Goal: Browse casually: Explore the website without a specific task or goal

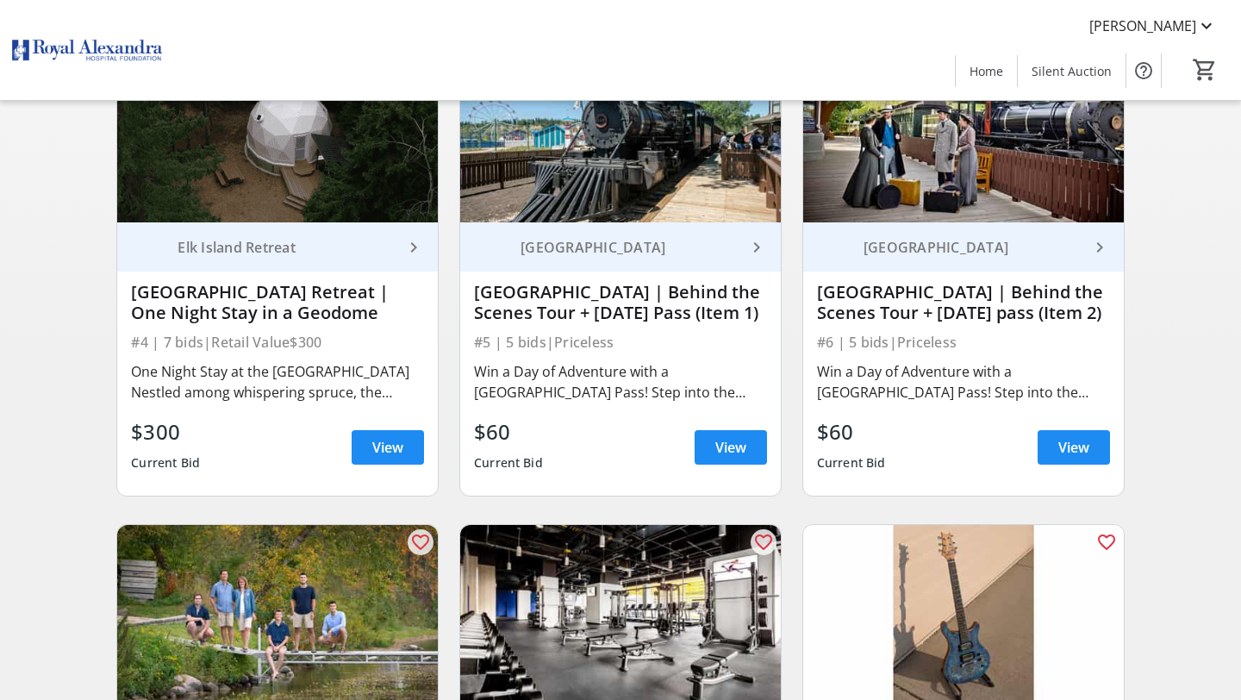
scroll to position [689, 0]
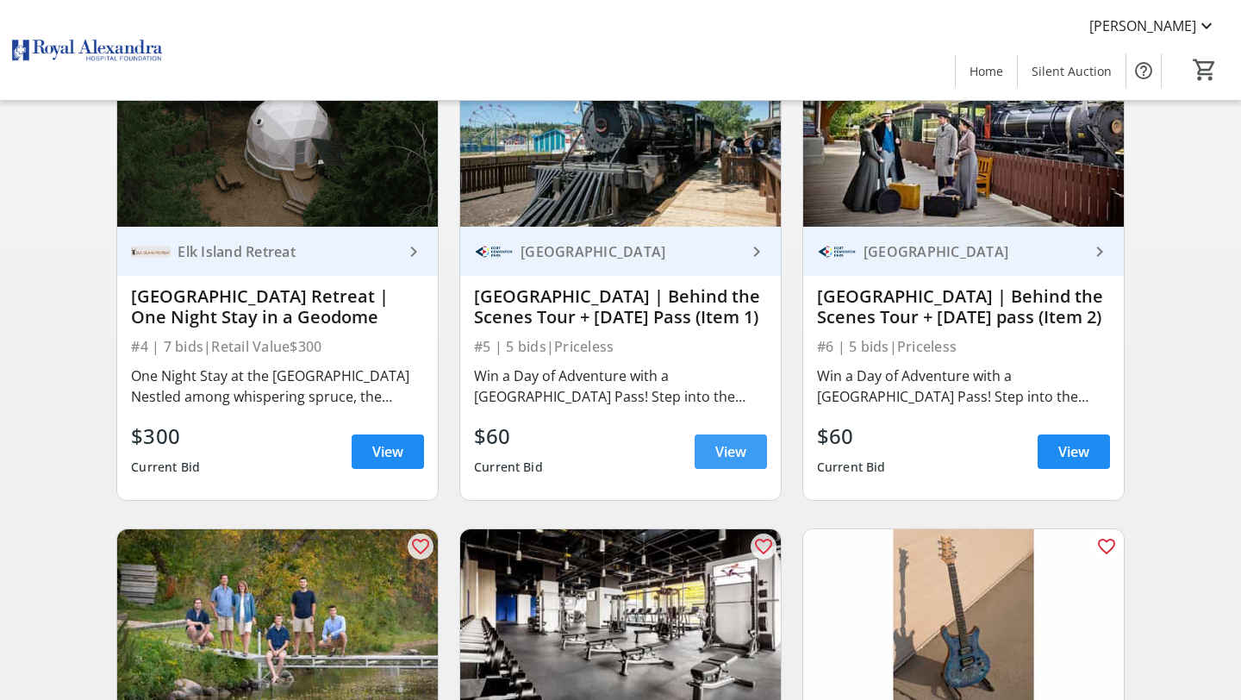
click at [732, 462] on span "View" at bounding box center [730, 451] width 31 height 21
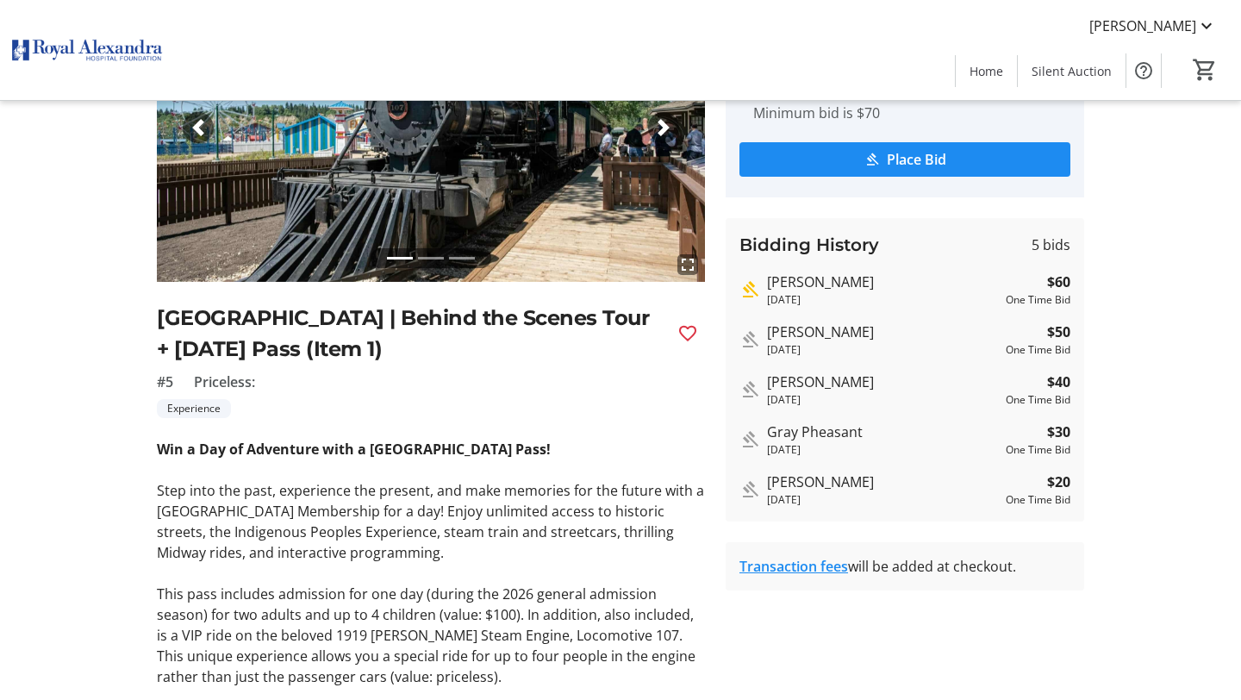
scroll to position [86, 0]
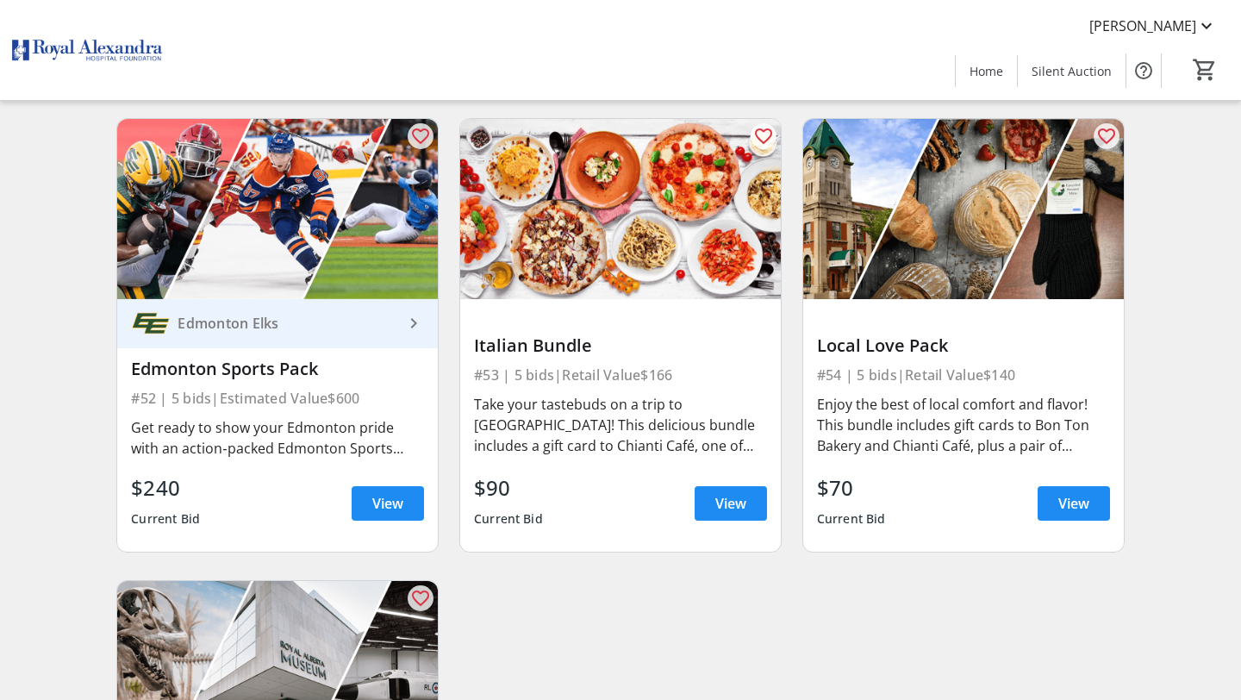
scroll to position [8358, 0]
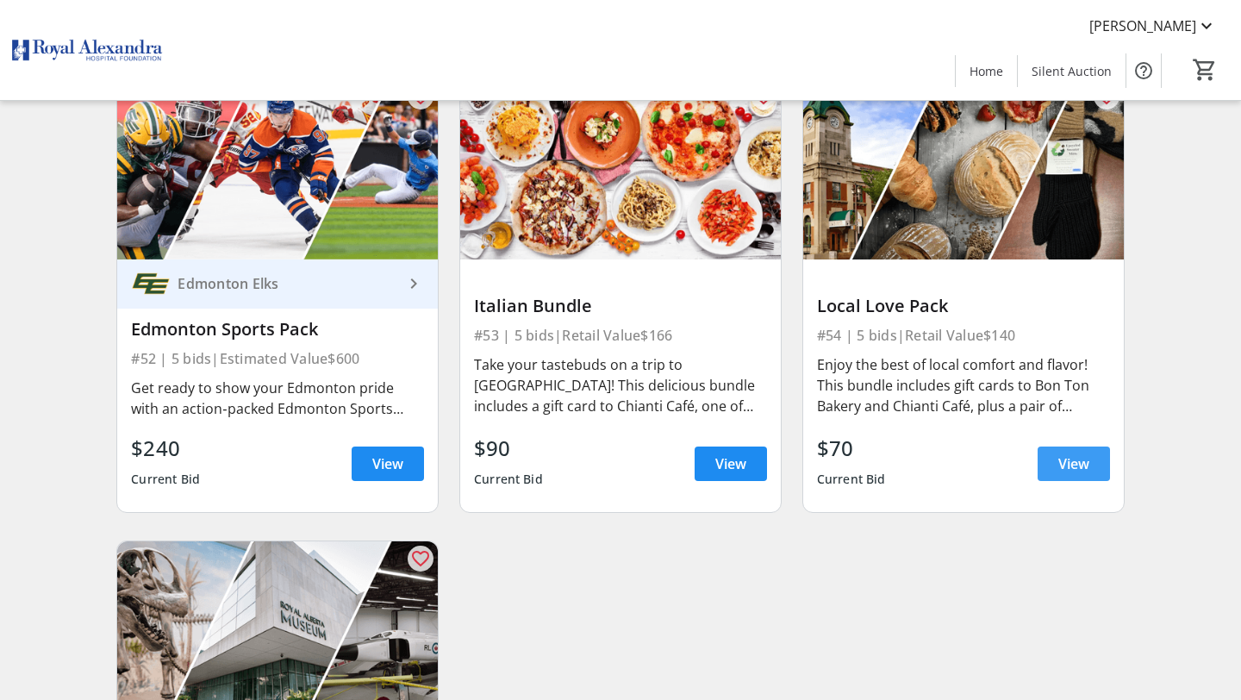
click at [1062, 469] on span "View" at bounding box center [1073, 463] width 31 height 21
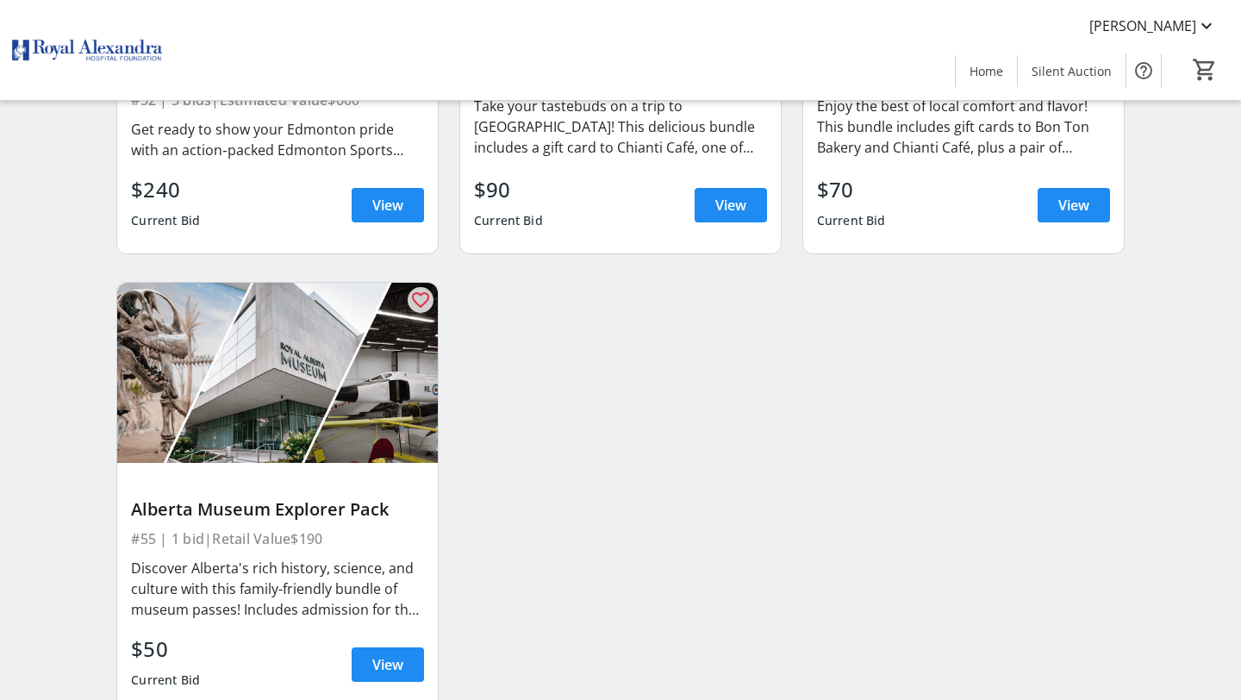
scroll to position [8695, 0]
